Goal: Task Accomplishment & Management: Manage account settings

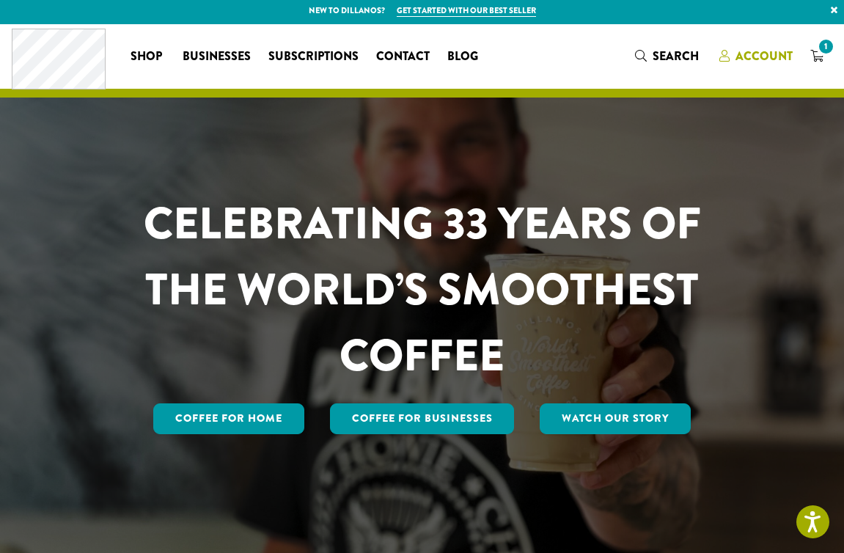
click at [768, 59] on span "Account" at bounding box center [763, 56] width 57 height 17
click at [817, 56] on icon "1" at bounding box center [816, 56] width 13 height 12
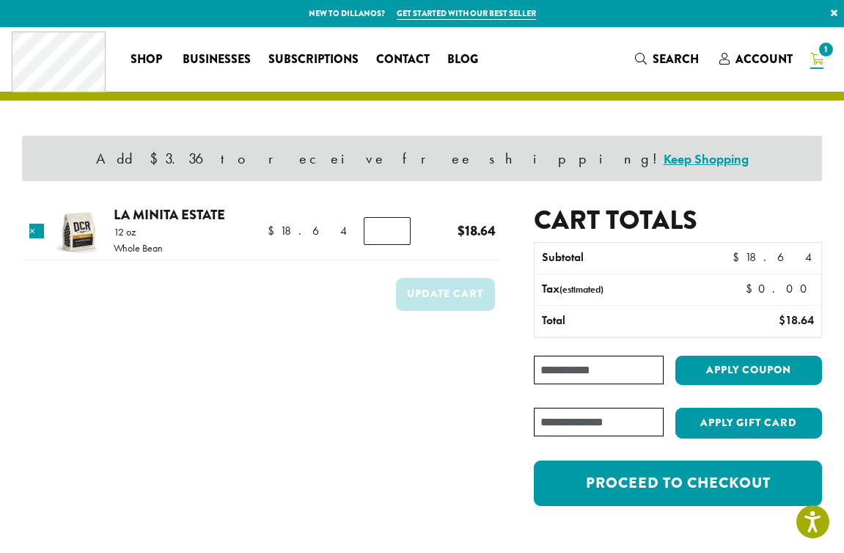
click at [370, 232] on input "*" at bounding box center [387, 231] width 47 height 28
type input "*"
click at [392, 235] on input "*" at bounding box center [387, 231] width 47 height 28
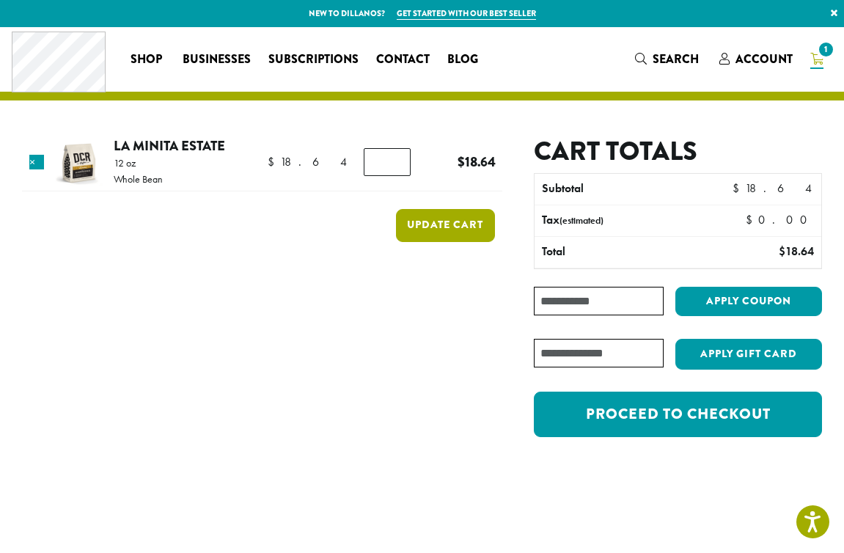
click at [479, 226] on button "Update cart" at bounding box center [445, 225] width 99 height 33
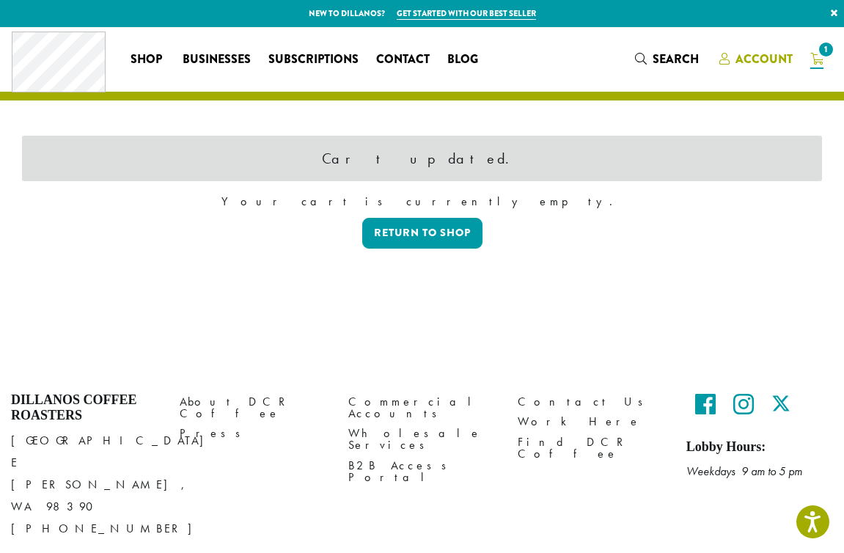
click at [768, 59] on span "Account" at bounding box center [763, 59] width 57 height 17
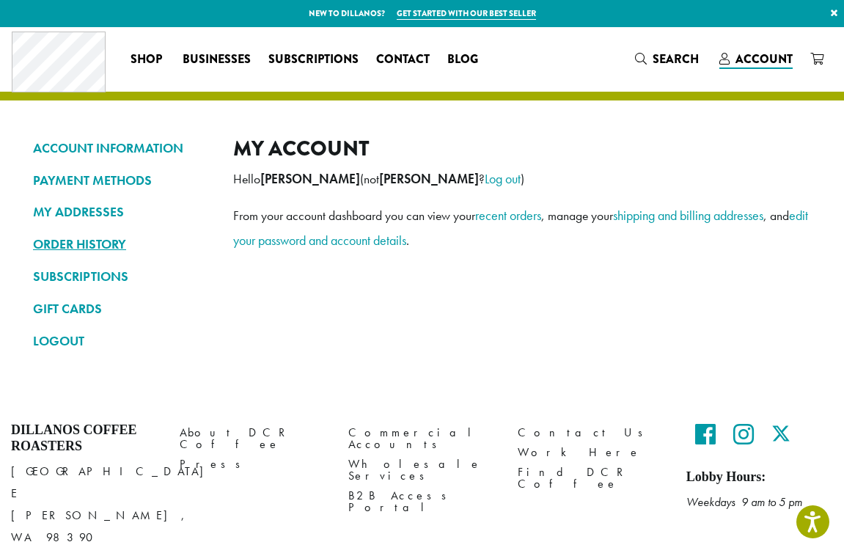
click at [114, 250] on link "ORDER HISTORY" at bounding box center [122, 244] width 178 height 25
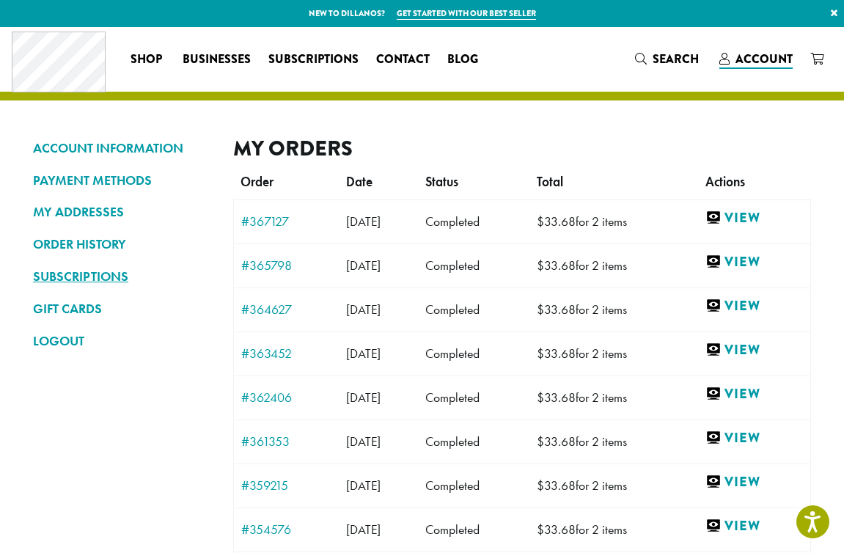
click at [109, 268] on link "SUBSCRIPTIONS" at bounding box center [122, 276] width 178 height 25
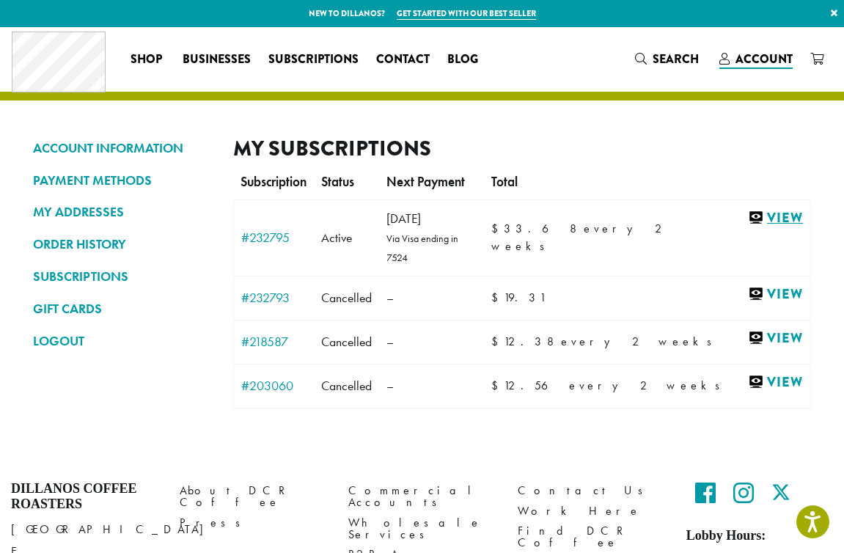
click at [774, 218] on link "View" at bounding box center [775, 218] width 55 height 18
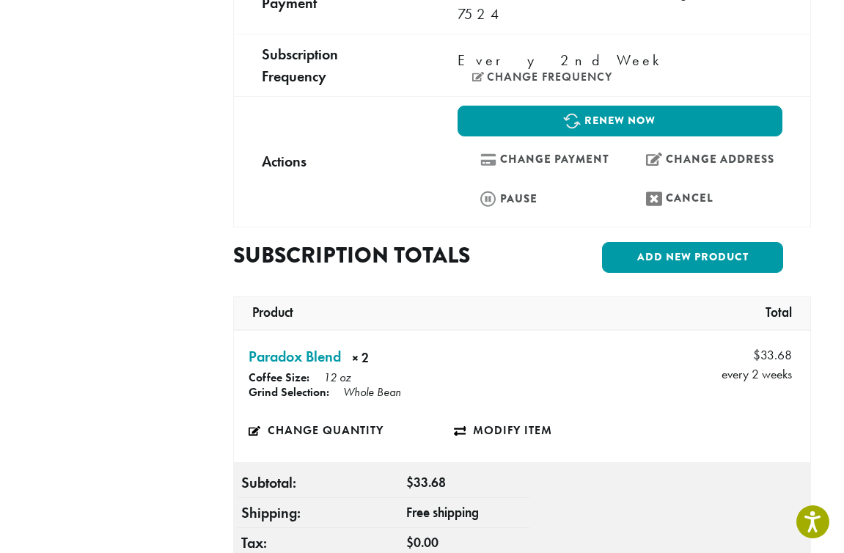
scroll to position [402, 0]
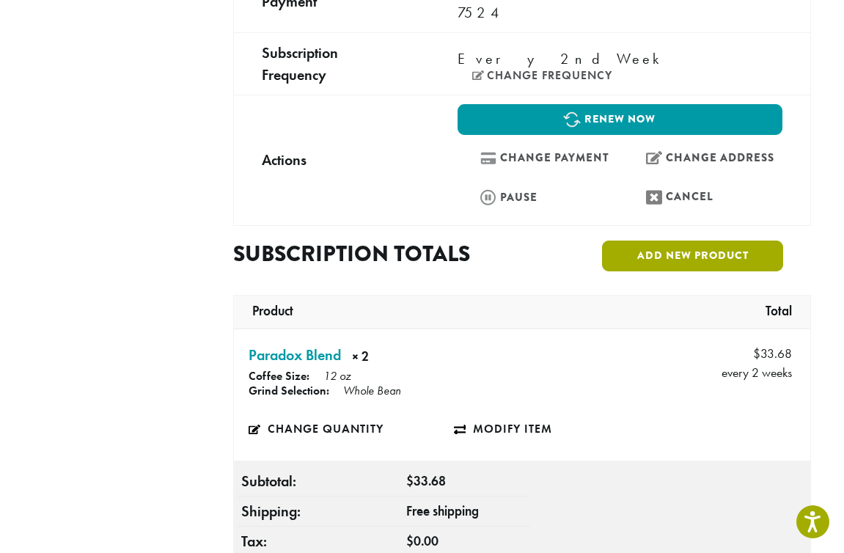
click at [644, 240] on link "Add new product" at bounding box center [692, 255] width 181 height 31
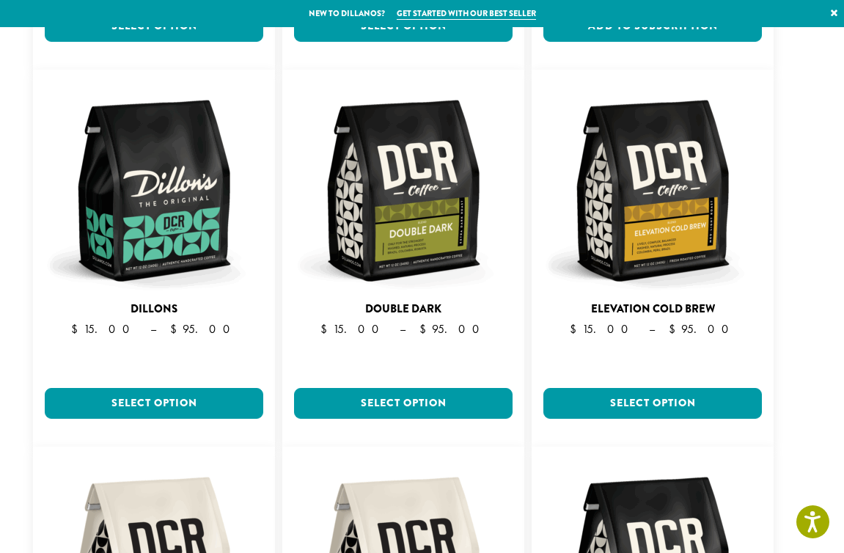
scroll to position [0, 0]
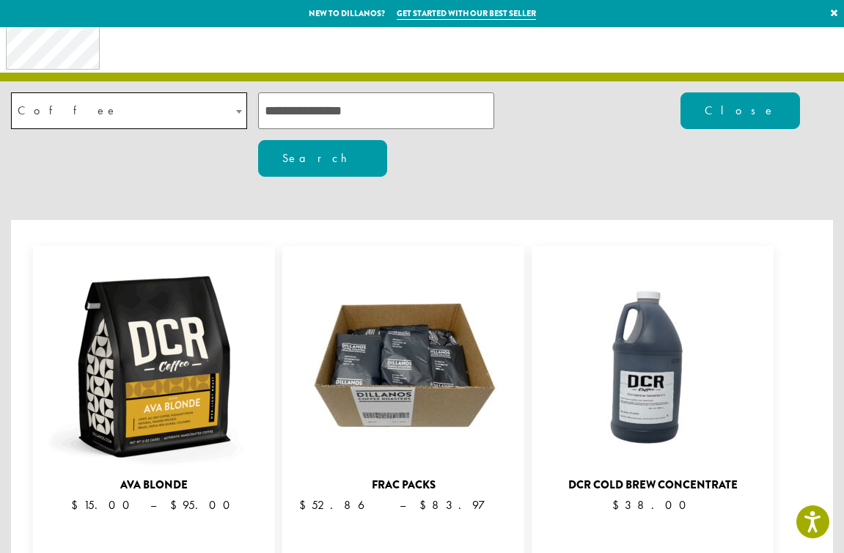
click at [386, 127] on input "search" at bounding box center [376, 110] width 236 height 37
click at [386, 127] on input "**" at bounding box center [376, 110] width 236 height 37
type input "**********"
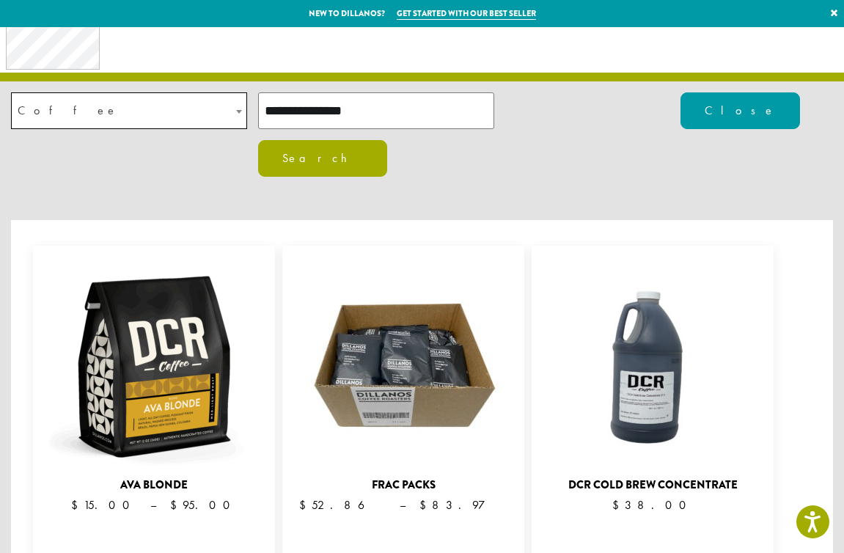
click at [387, 140] on button "Search" at bounding box center [322, 158] width 129 height 37
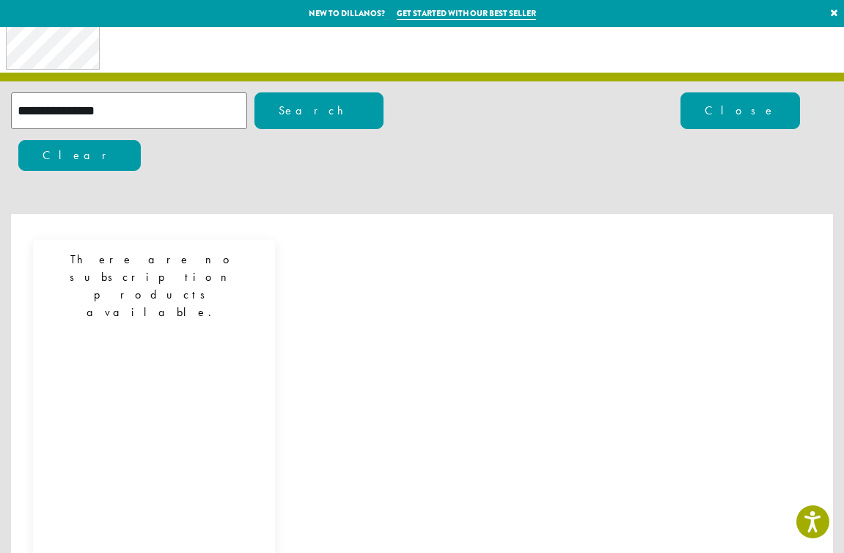
click at [141, 140] on button "Clear" at bounding box center [79, 155] width 122 height 31
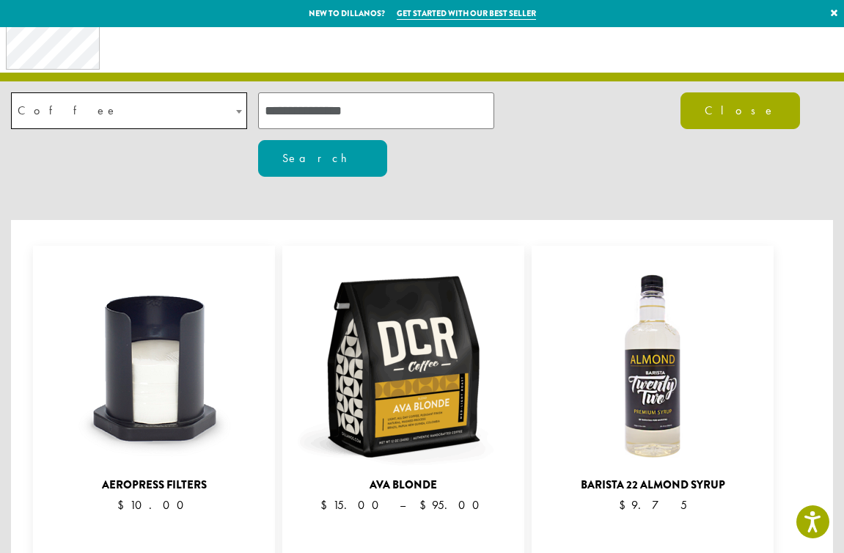
click at [729, 105] on button "Close" at bounding box center [739, 110] width 119 height 37
